Goal: Use online tool/utility: Use online tool/utility

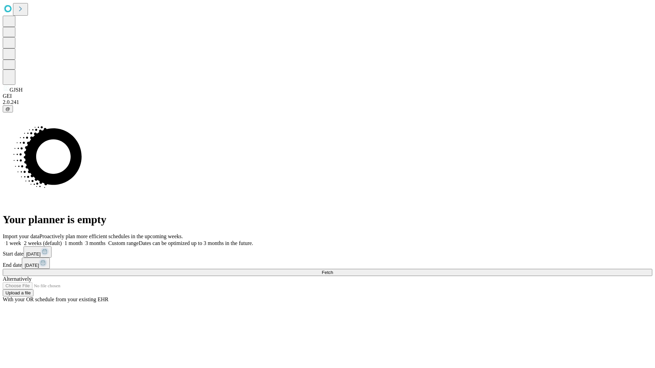
click at [333, 270] on span "Fetch" at bounding box center [327, 272] width 11 height 5
